Goal: Information Seeking & Learning: Learn about a topic

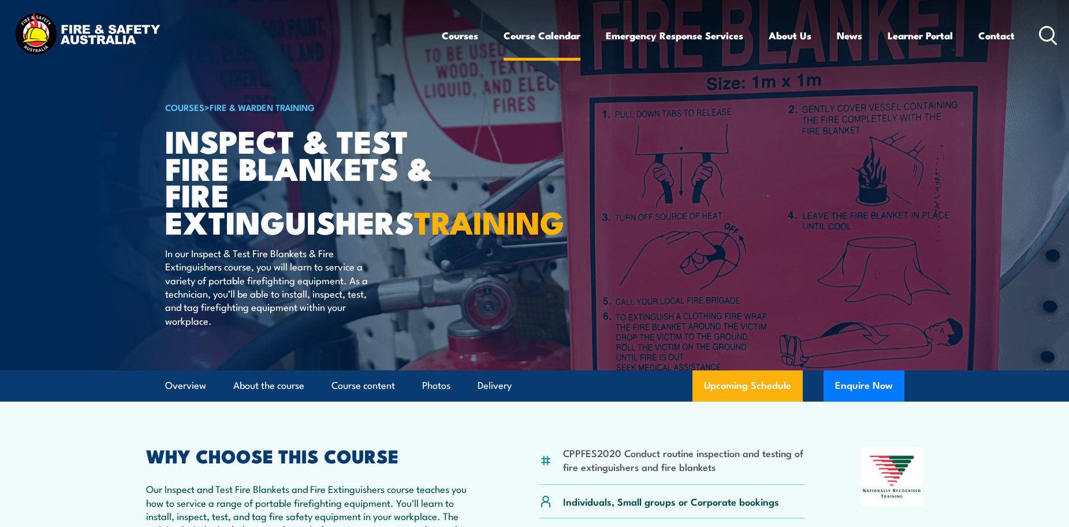
click at [562, 34] on link "Course Calendar" at bounding box center [542, 35] width 77 height 31
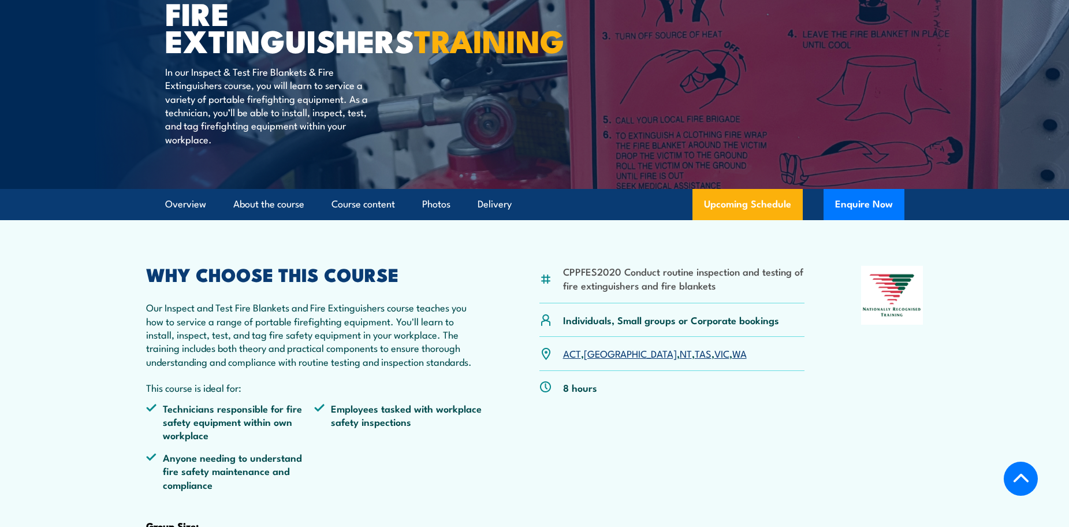
scroll to position [347, 0]
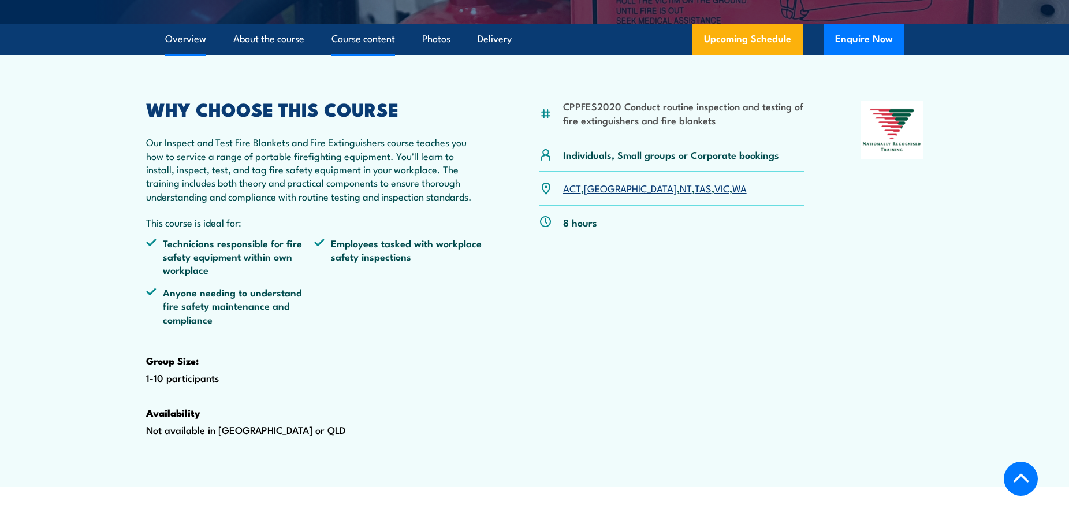
click at [368, 54] on link "Course content" at bounding box center [364, 39] width 64 height 31
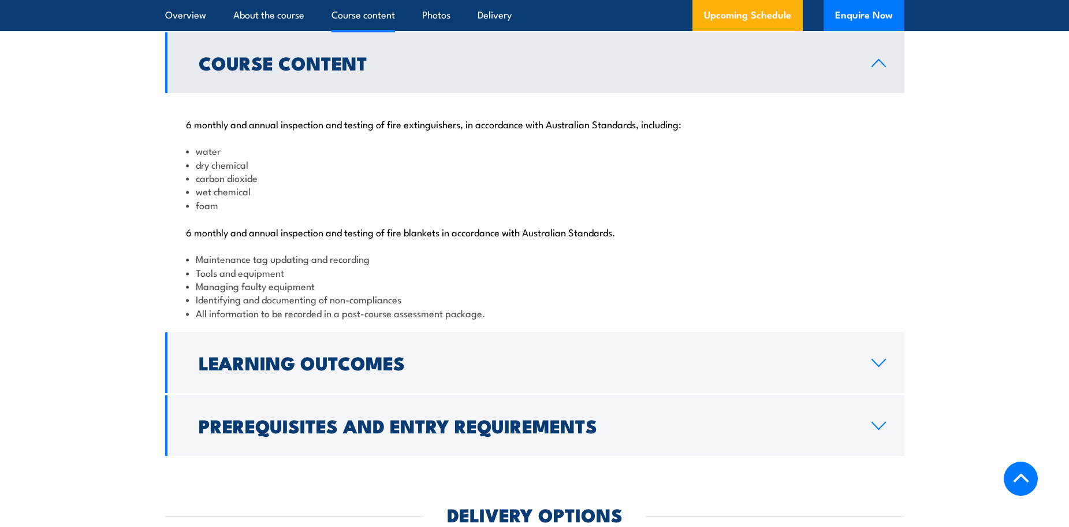
scroll to position [1155, 0]
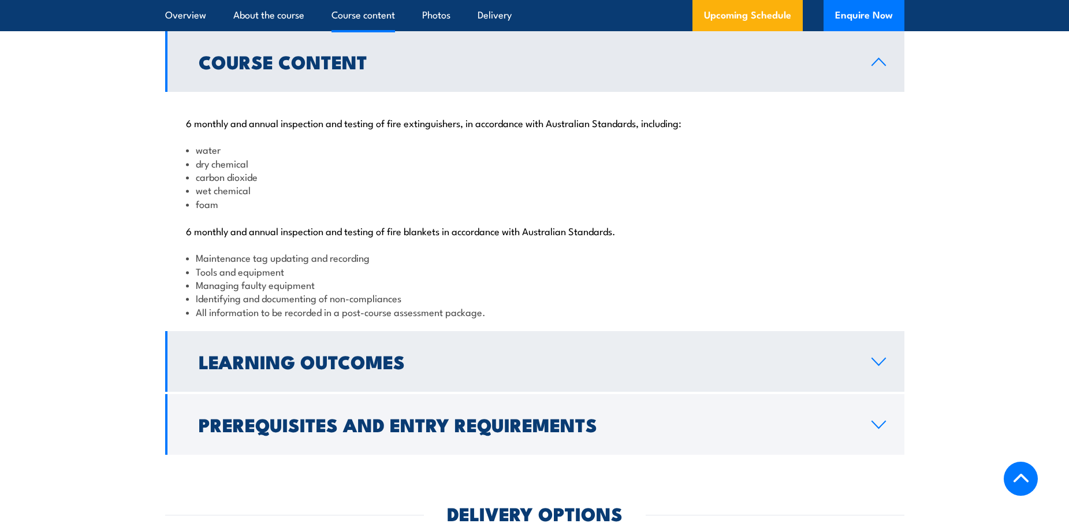
click at [411, 369] on h2 "Learning Outcomes" at bounding box center [526, 361] width 655 height 16
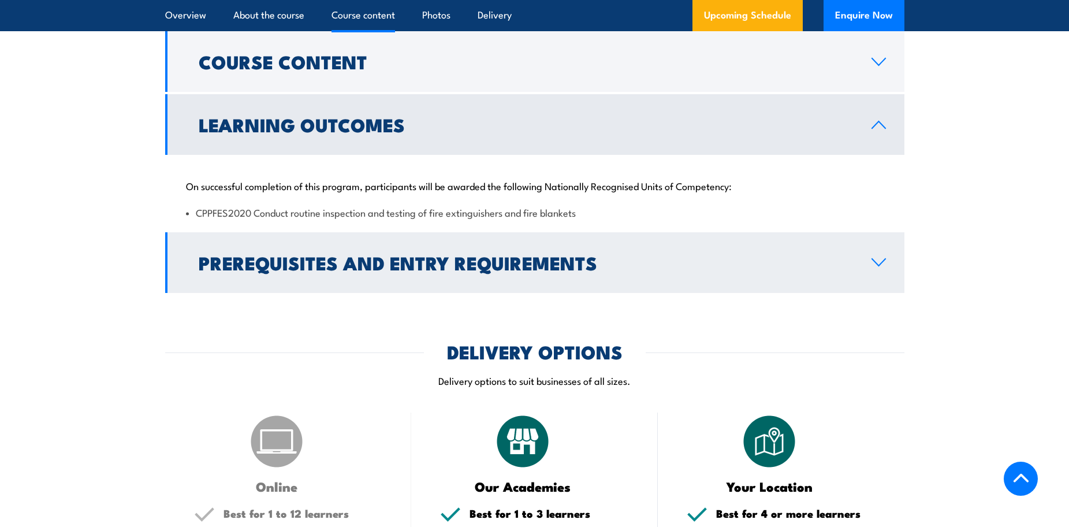
click at [529, 270] on h2 "Prerequisites and Entry Requirements" at bounding box center [526, 262] width 655 height 16
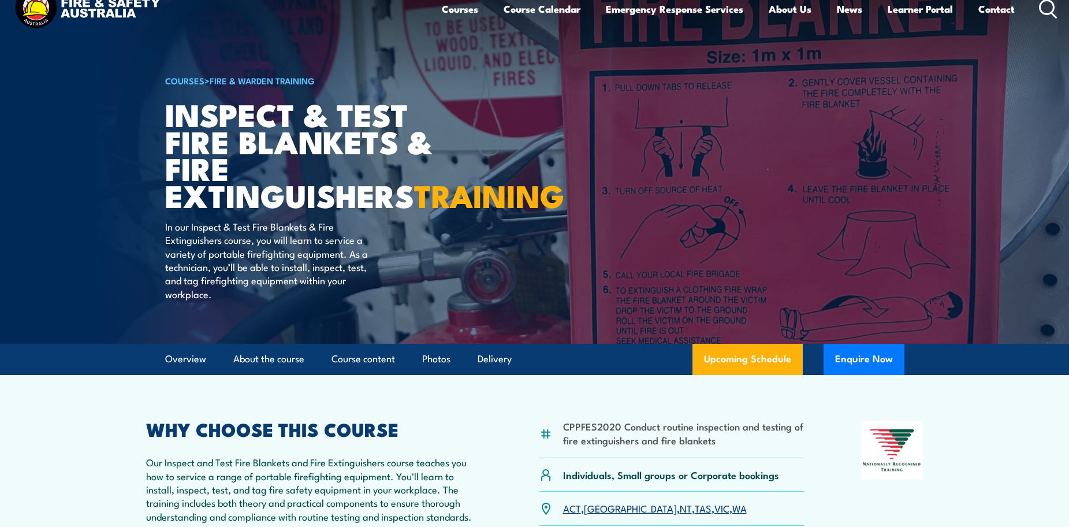
scroll to position [38, 0]
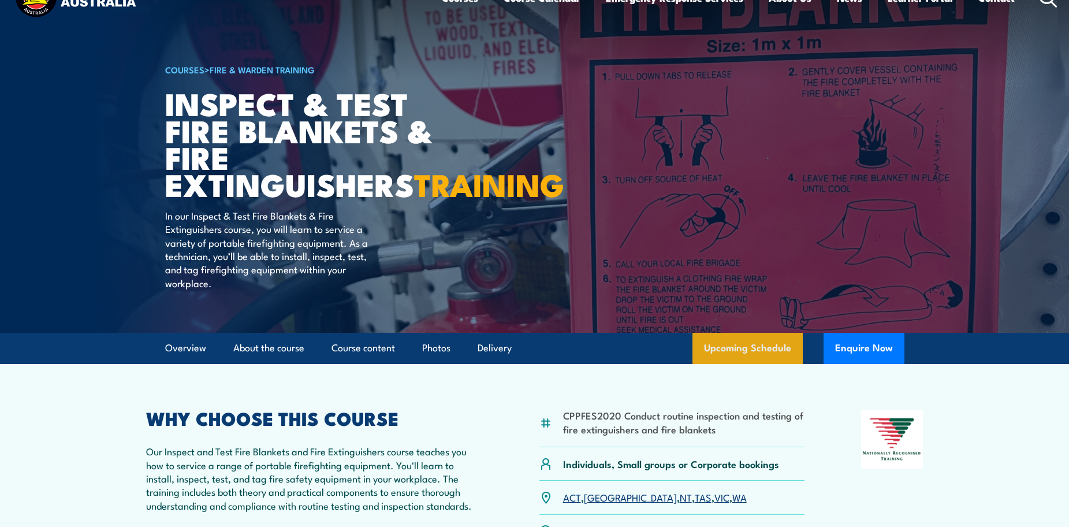
click at [757, 364] on link "Upcoming Schedule" at bounding box center [748, 348] width 110 height 31
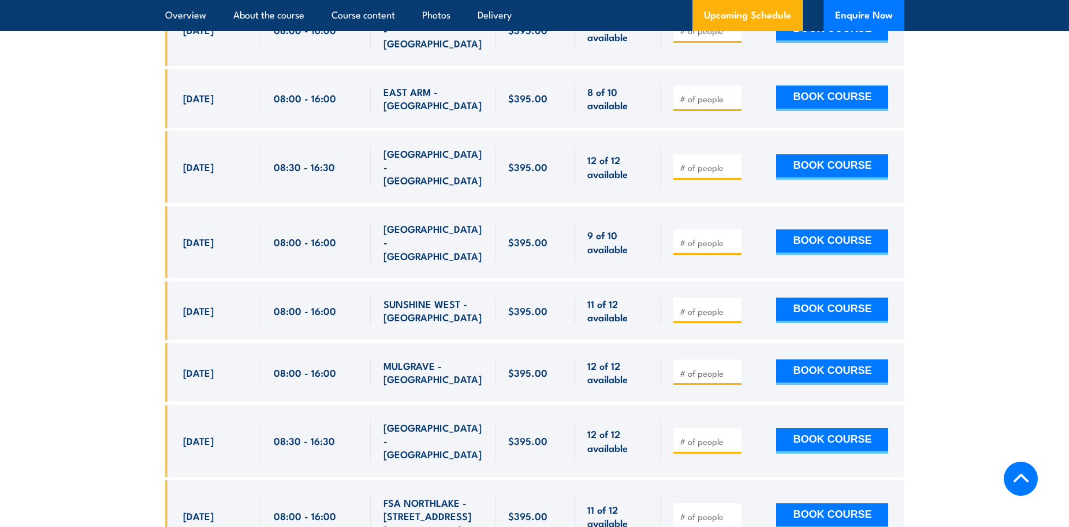
scroll to position [3182, 0]
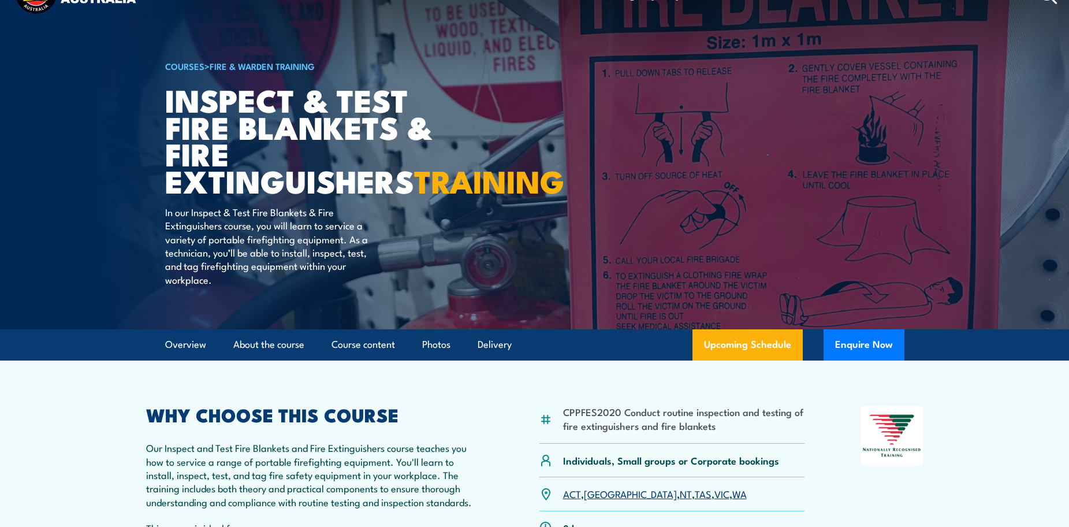
scroll to position [38, 0]
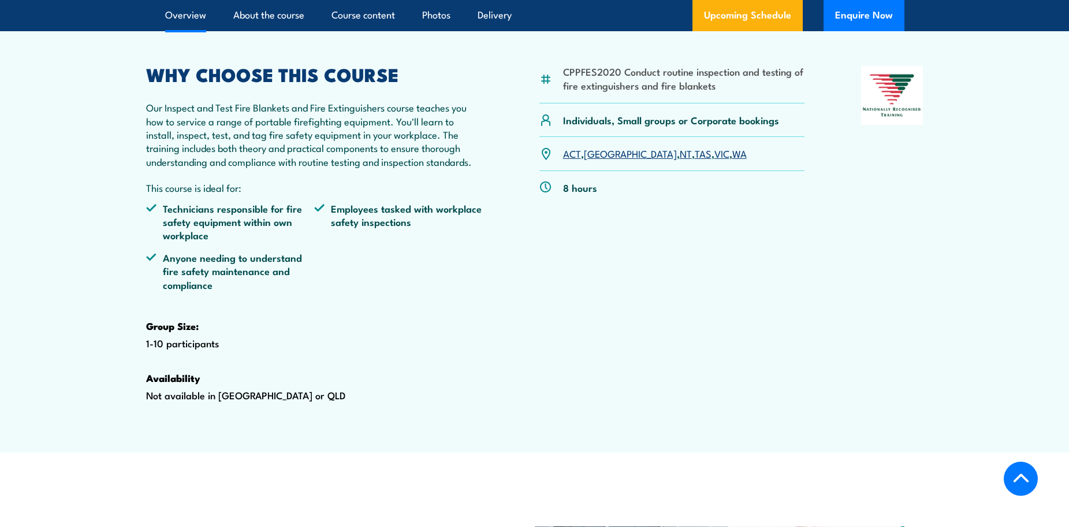
scroll to position [400, 0]
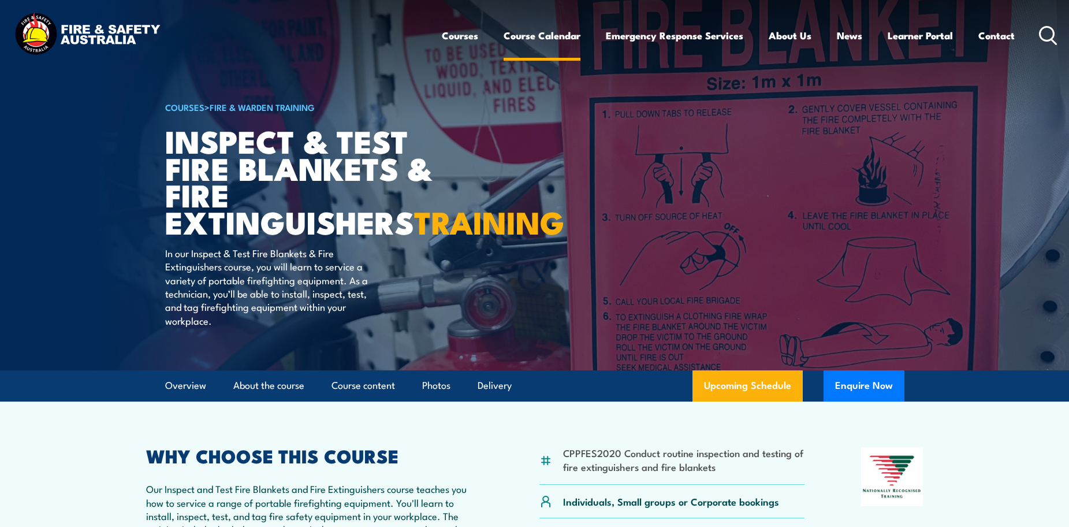
click at [561, 37] on link "Course Calendar" at bounding box center [542, 35] width 77 height 31
